Goal: Transaction & Acquisition: Download file/media

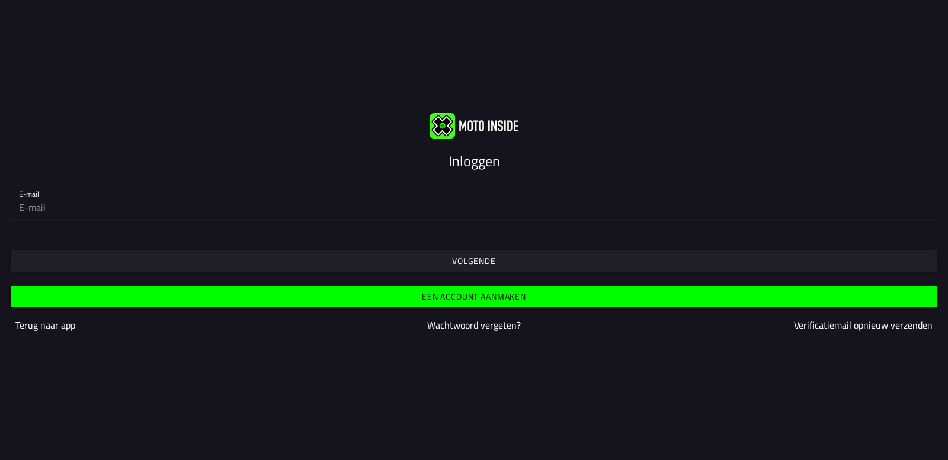
click at [53, 212] on input "email" at bounding box center [474, 208] width 910 height 24
type input "[EMAIL_ADDRESS][DOMAIN_NAME]"
click at [185, 230] on div "Volgende" at bounding box center [474, 250] width 948 height 43
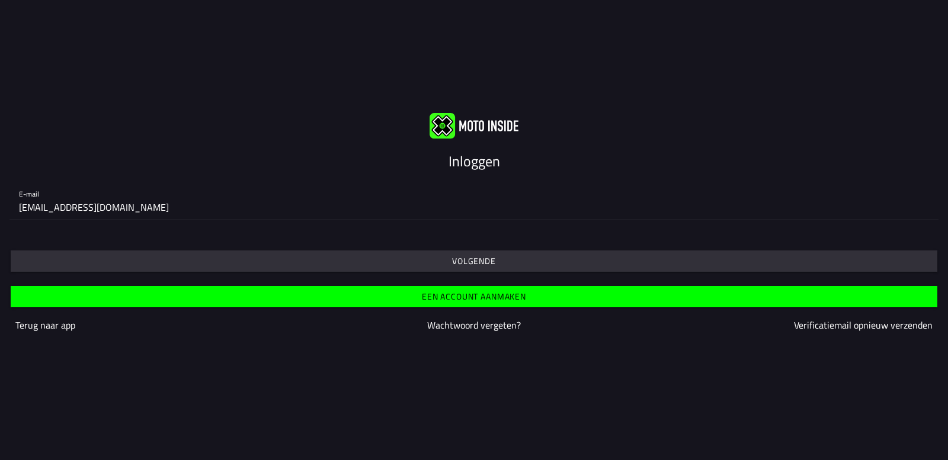
click at [146, 257] on span "Volgende" at bounding box center [474, 261] width 908 height 21
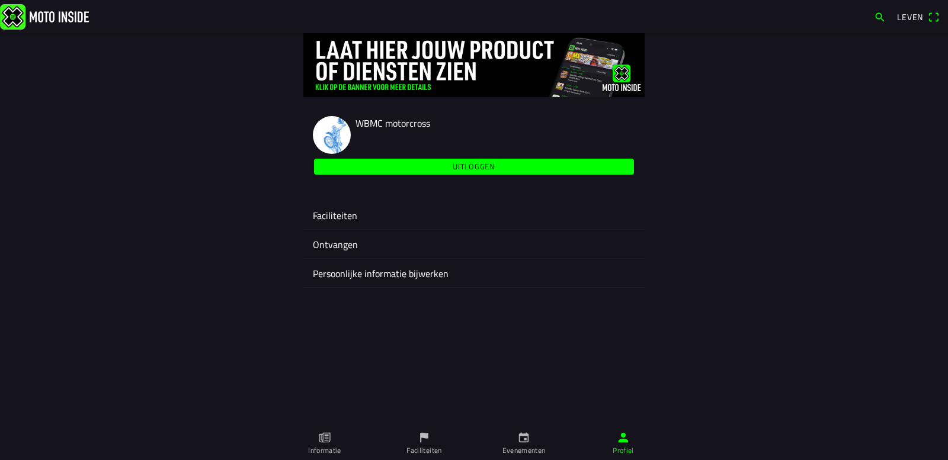
click at [326, 133] on img at bounding box center [332, 135] width 38 height 38
drag, startPoint x: 670, startPoint y: 288, endPoint x: 707, endPoint y: 268, distance: 42.1
click at [670, 288] on div "WBMC motorcross Uitloggen Faciliteiten Ontvangen Persoonlijke informatie bijwer…" at bounding box center [474, 162] width 758 height 259
click at [419, 435] on icon "flag" at bounding box center [424, 437] width 13 height 13
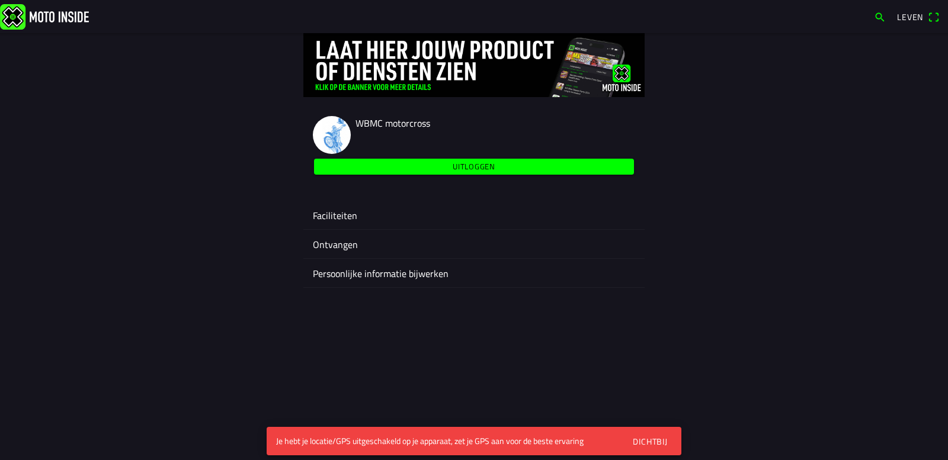
click at [326, 132] on img at bounding box center [332, 135] width 38 height 38
click at [858, 183] on main "WBMC motorcross Uitloggen Faciliteiten Ontvangen Persoonlijke informatie bijwer…" at bounding box center [474, 246] width 948 height 427
click at [308, 313] on main "WBMC motorcross Uitloggen Faciliteiten Ontvangen Persoonlijke informatie bijwer…" at bounding box center [474, 246] width 948 height 427
click at [326, 247] on font "Ontvangen" at bounding box center [335, 245] width 45 height 14
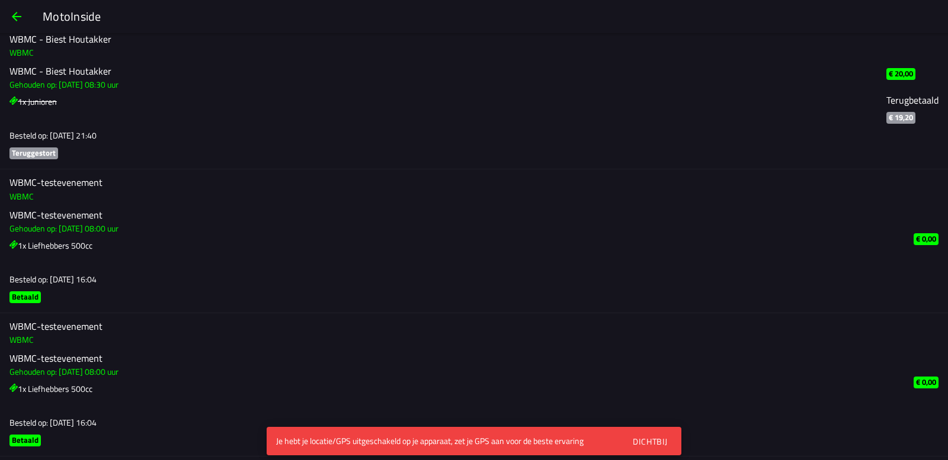
scroll to position [59, 0]
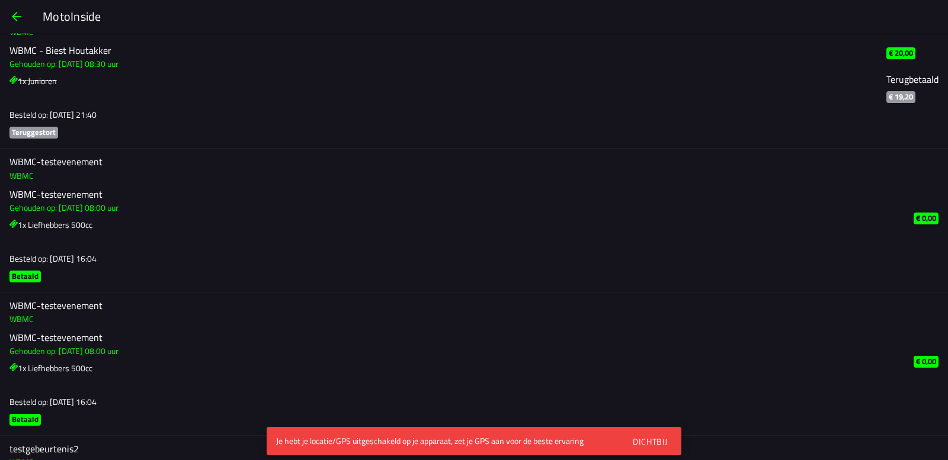
click at [21, 12] on span "button" at bounding box center [16, 16] width 14 height 28
click at [12, 13] on span "button" at bounding box center [16, 16] width 14 height 28
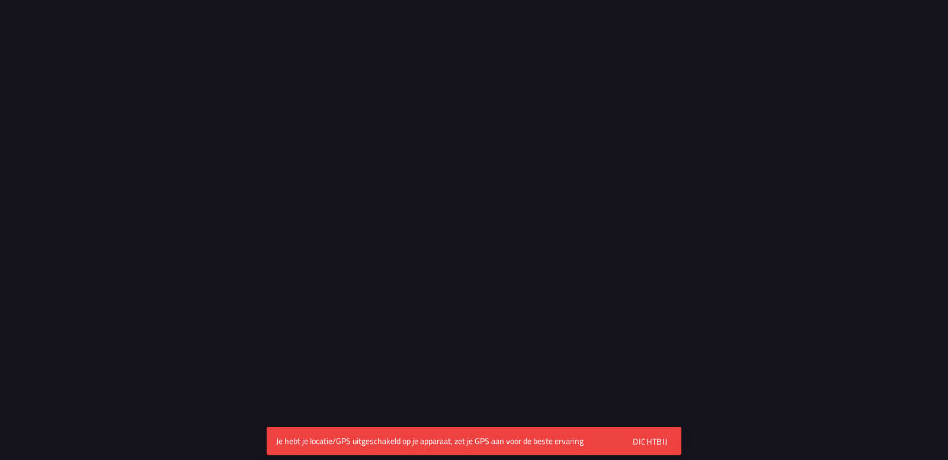
scroll to position [233, 0]
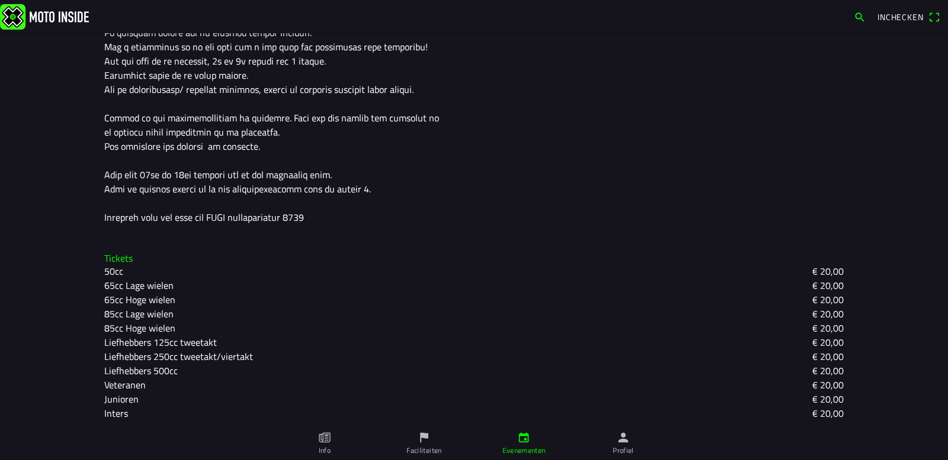
scroll to position [486, 0]
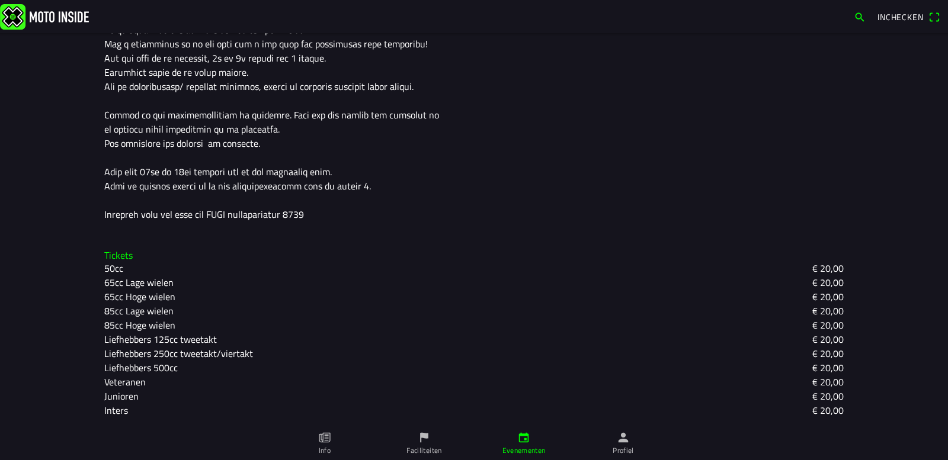
click at [322, 435] on icon "paper" at bounding box center [324, 438] width 11 height 10
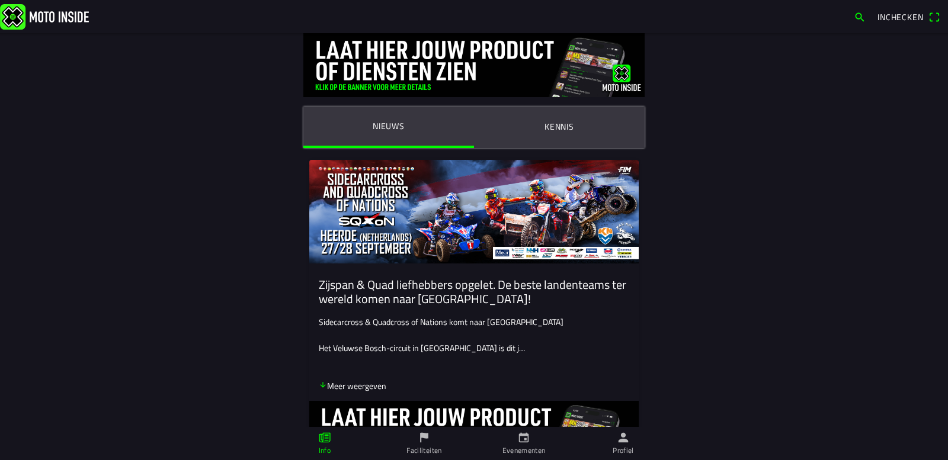
click at [424, 434] on icon "flag" at bounding box center [424, 438] width 8 height 10
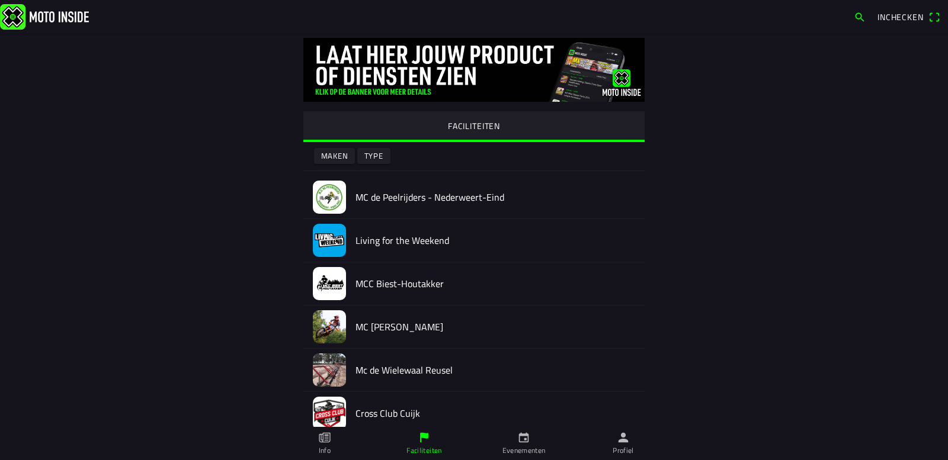
click at [529, 434] on icon "calendar" at bounding box center [523, 437] width 13 height 13
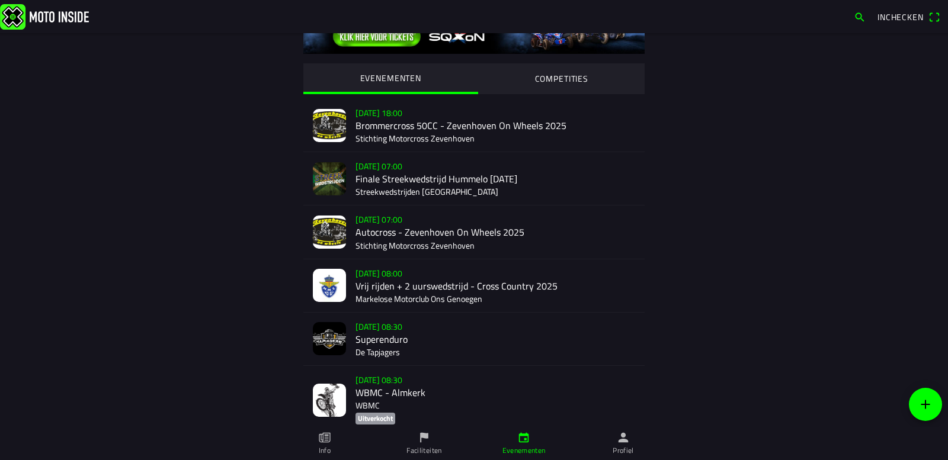
scroll to position [178, 0]
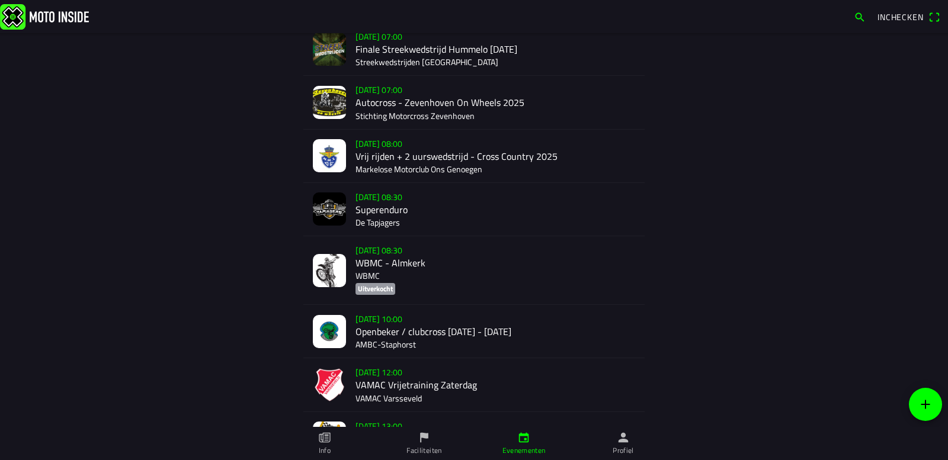
click at [317, 272] on img at bounding box center [329, 270] width 33 height 33
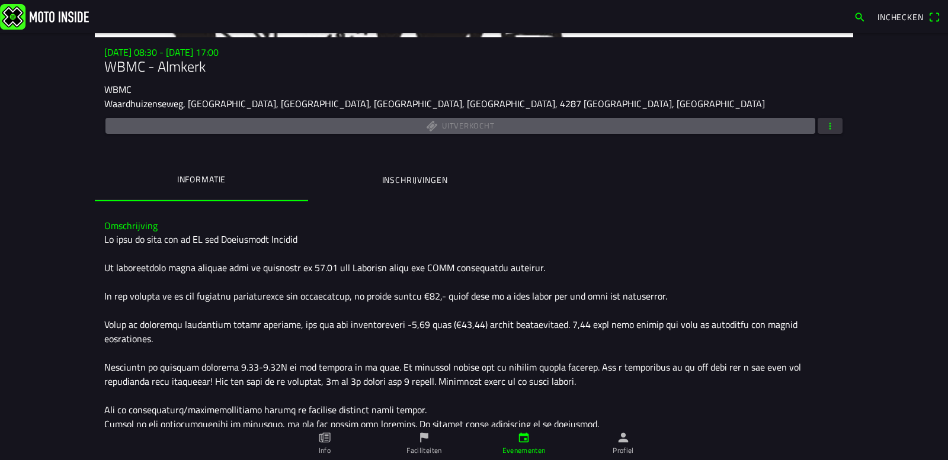
scroll to position [133, 0]
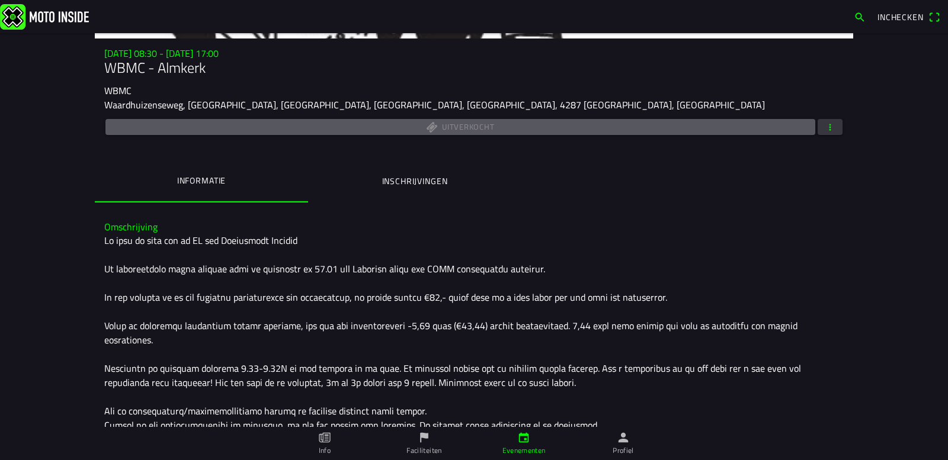
click at [826, 125] on span "button" at bounding box center [830, 127] width 11 height 16
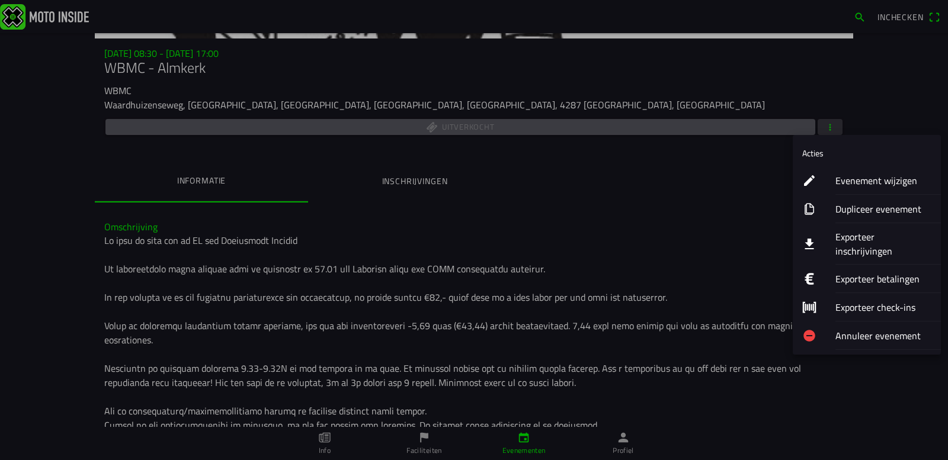
click at [858, 235] on ion-label "Exporteer inschrijvingen" at bounding box center [883, 244] width 96 height 28
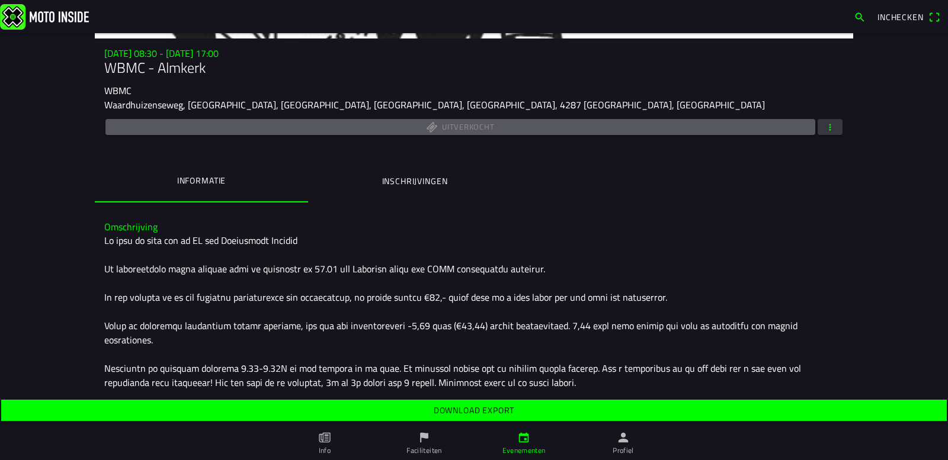
click at [575, 411] on span "Download export" at bounding box center [473, 410] width 927 height 21
click at [5, 451] on ion-tab-bar "Info Faciliteiten Evenementen Profiel" at bounding box center [474, 443] width 948 height 33
